Goal: Task Accomplishment & Management: Manage account settings

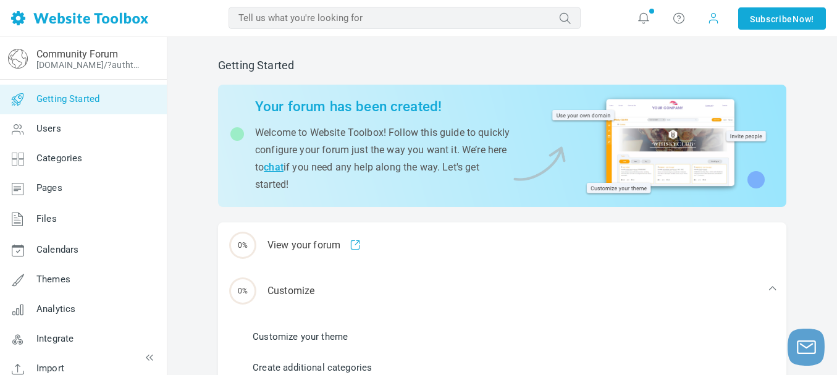
click at [707, 19] on span at bounding box center [713, 18] width 12 height 12
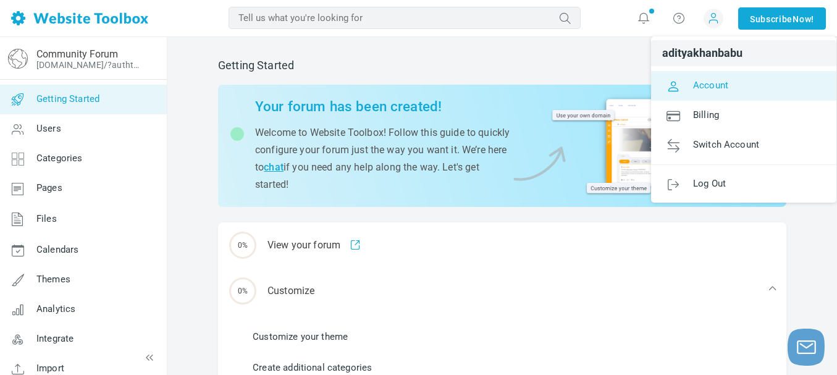
click at [711, 86] on span "Account" at bounding box center [710, 84] width 35 height 11
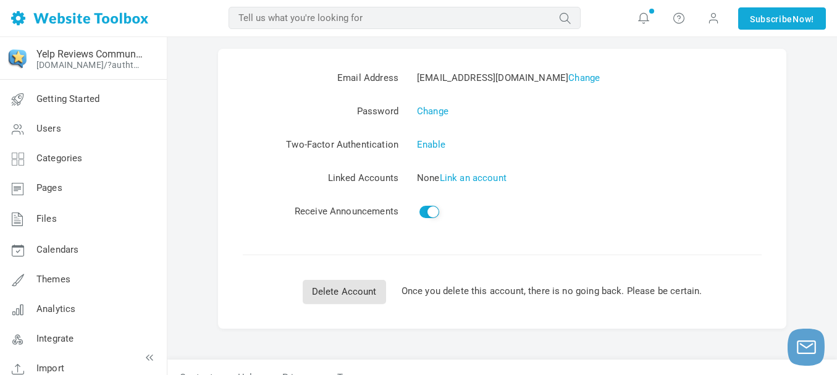
scroll to position [56, 0]
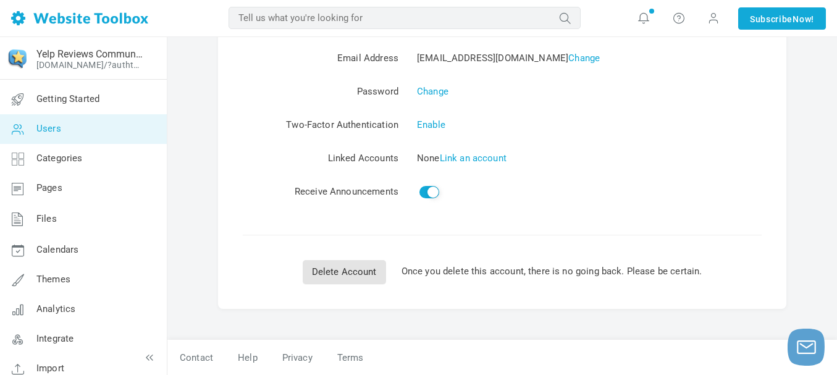
click at [53, 128] on span "Users" at bounding box center [48, 128] width 25 height 11
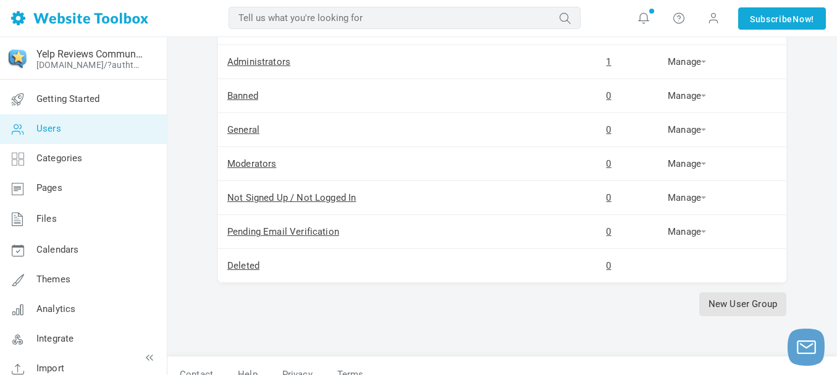
scroll to position [134, 0]
